Goal: Task Accomplishment & Management: Manage account settings

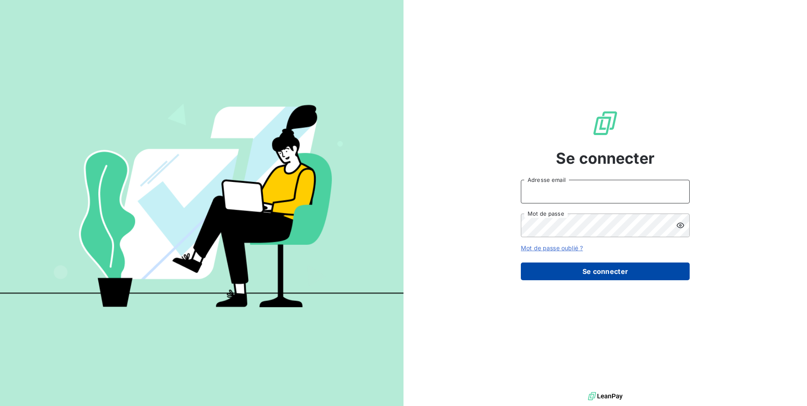
type input "[EMAIL_ADDRESS][DOMAIN_NAME]"
click at [590, 267] on button "Se connecter" at bounding box center [605, 272] width 169 height 18
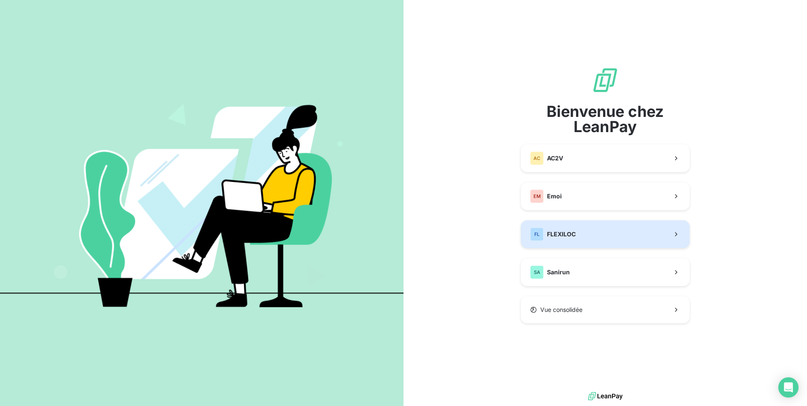
click at [600, 231] on button "FL FLEXILOC" at bounding box center [605, 234] width 169 height 28
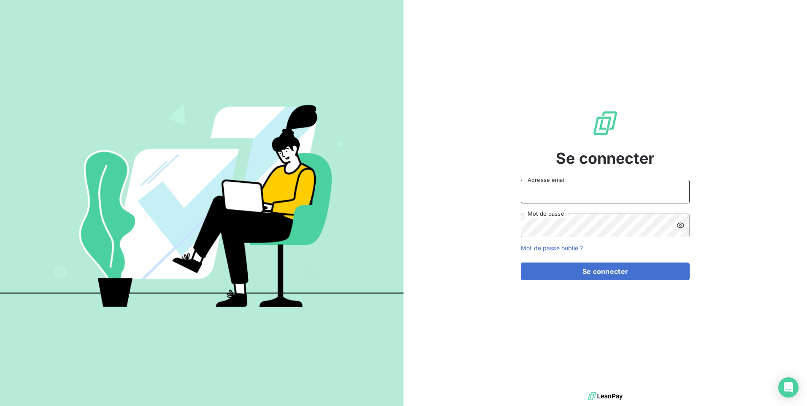
type input "[EMAIL_ADDRESS][DOMAIN_NAME]"
